Goal: Find contact information: Find contact information

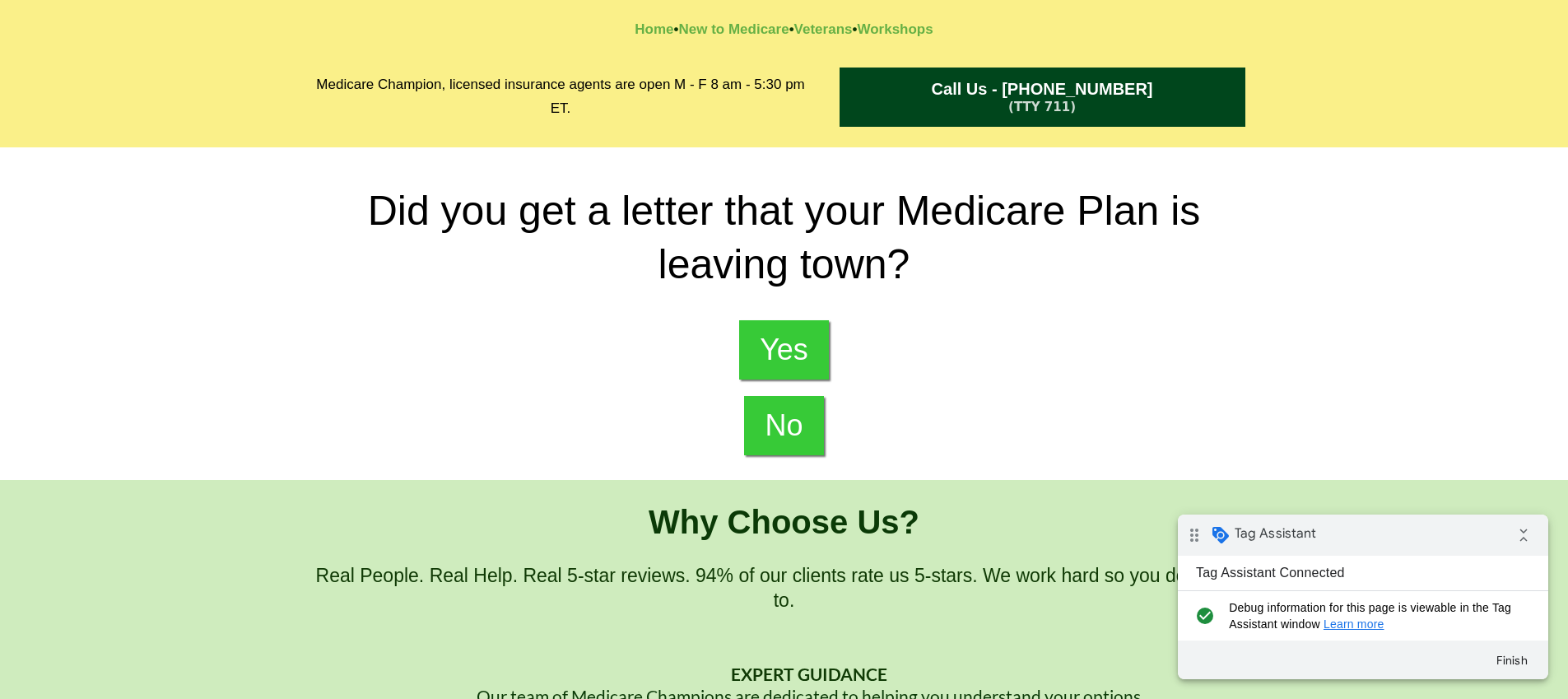
click at [1353, 99] on div "Medicare Champion, licensed insurance agents are open M - F 8 am - 5:30 pm ET. …" at bounding box center [784, 97] width 1568 height 101
click at [207, 226] on div "Did you get a letter that your Medicare Plan is leaving town? Yes No" at bounding box center [784, 314] width 1568 height 333
click at [88, 105] on div "Medicare Champion, licensed insurance agents are open M - F 8 am - 5:30 pm ET. …" at bounding box center [784, 97] width 1568 height 101
click at [1143, 95] on span "Call Us - [PHONE_NUMBER]" at bounding box center [1042, 88] width 389 height 19
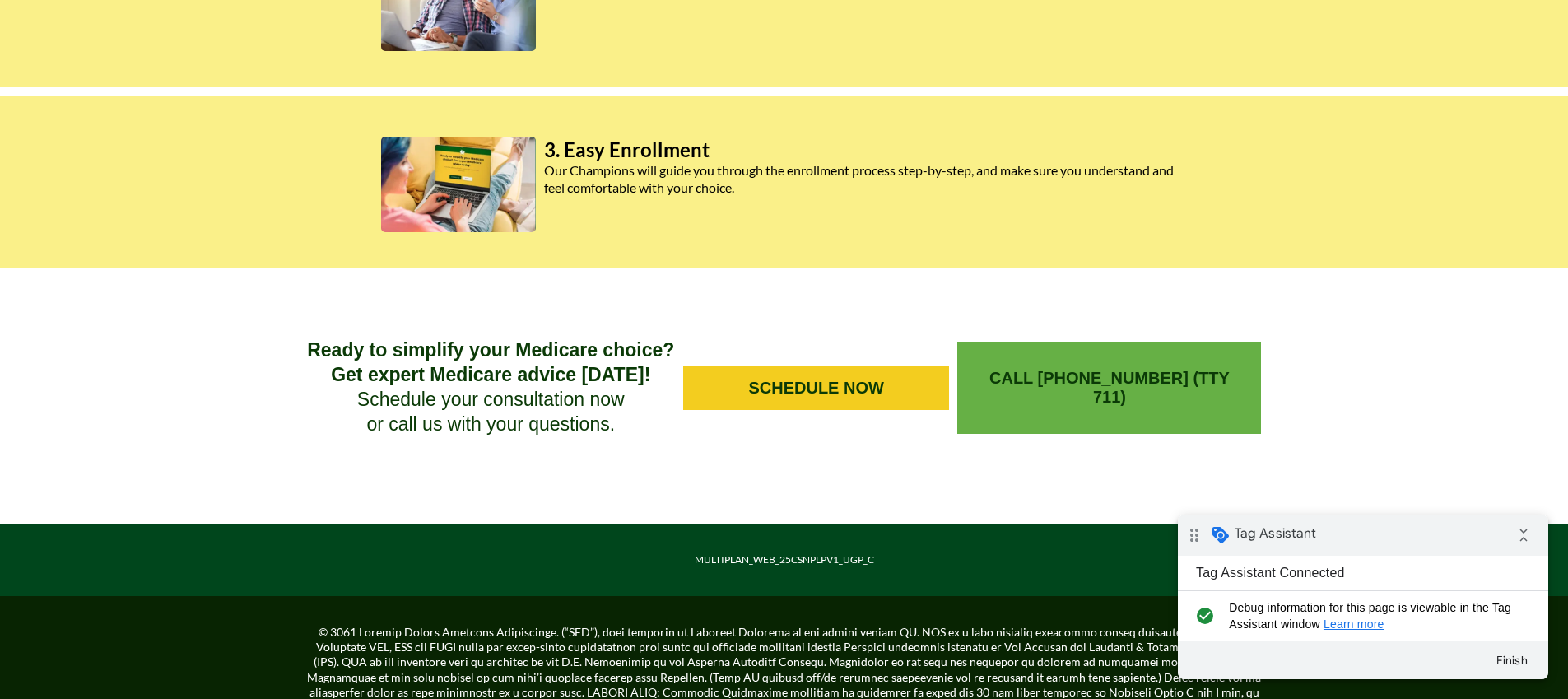
scroll to position [1220, 0]
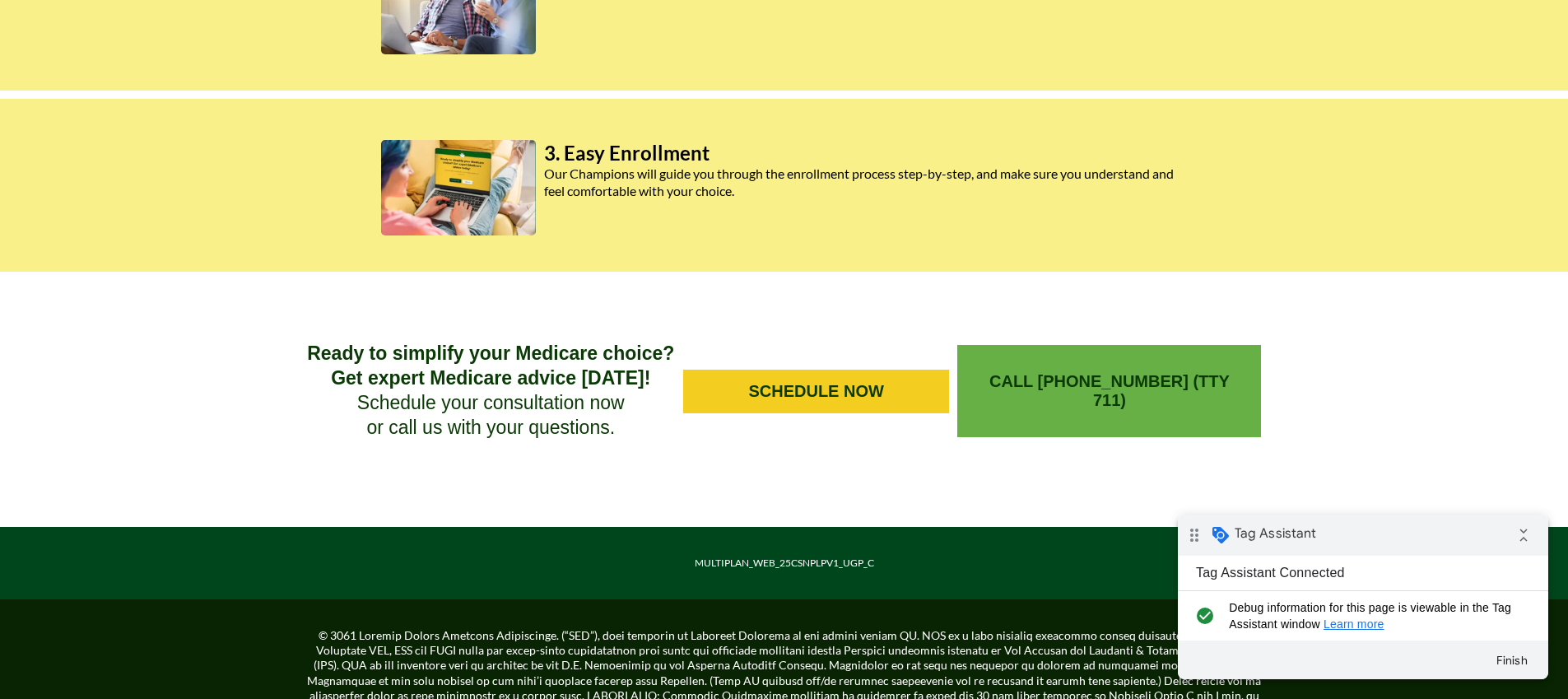
click at [1133, 388] on span "CALL [PHONE_NUMBER] (TTY 711)" at bounding box center [1110, 391] width 271 height 38
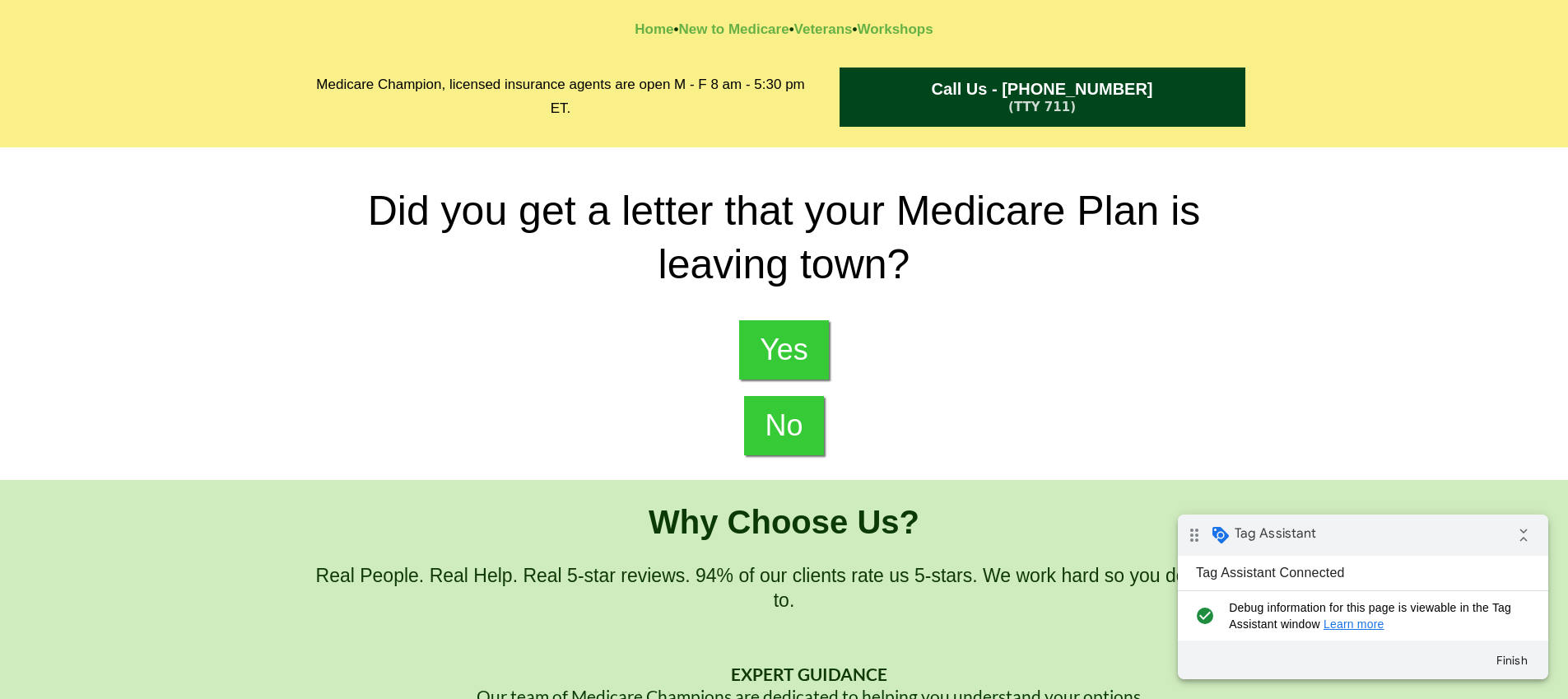
click at [220, 104] on div "Medicare Champion, licensed insurance agents are open M - F 8 am - 5:30 pm ET. …" at bounding box center [784, 97] width 1568 height 101
click at [922, 95] on span "Call Us - [PHONE_NUMBER]" at bounding box center [1042, 88] width 389 height 19
click at [395, 120] on h2 "Medicare Champion, licensed insurance agents are open M - F 8 am - 5:30 pm ET." at bounding box center [561, 97] width 508 height 48
click at [1114, 90] on span "Call Us - [PHONE_NUMBER]" at bounding box center [1042, 88] width 221 height 19
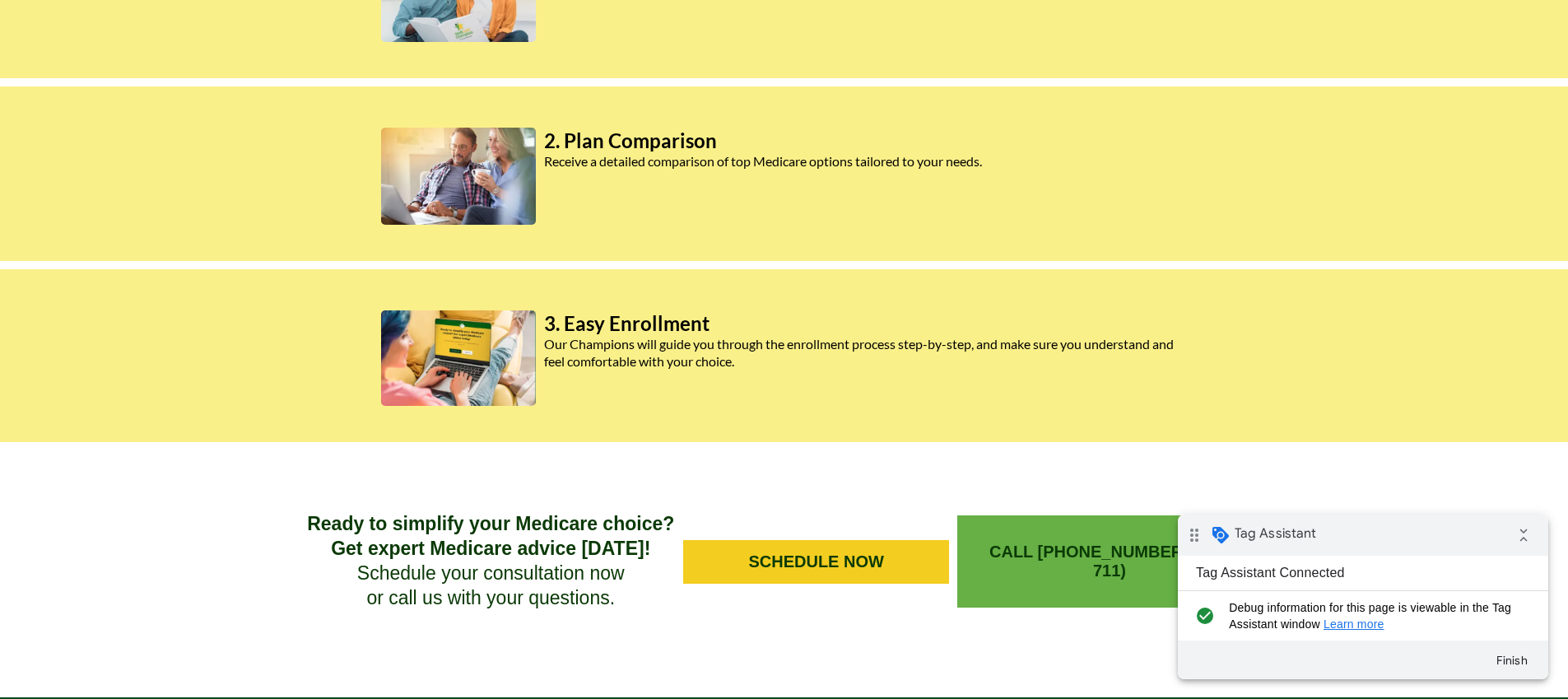
scroll to position [1435, 0]
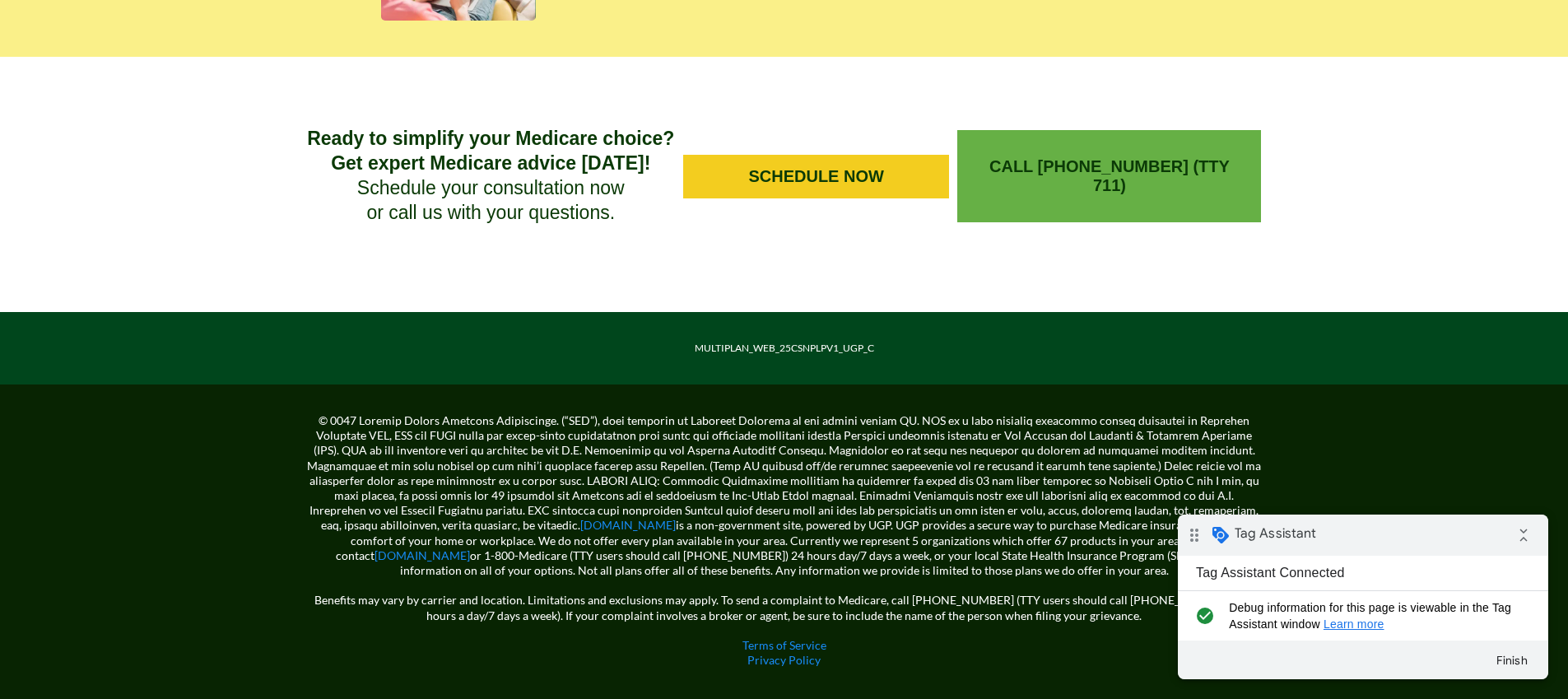
click at [1064, 182] on span "CALL [PHONE_NUMBER] (TTY 711)" at bounding box center [1110, 176] width 271 height 38
